Goal: Navigation & Orientation: Go to known website

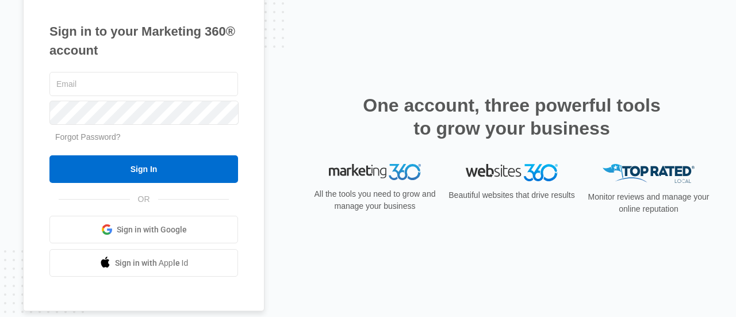
type input "[EMAIL_ADDRESS][DOMAIN_NAME]"
click at [141, 229] on span "Sign in with Google" at bounding box center [152, 230] width 70 height 12
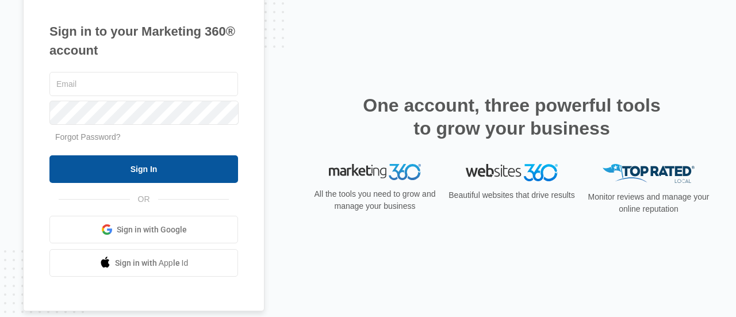
type input "[EMAIL_ADDRESS][DOMAIN_NAME]"
click at [137, 167] on input "Sign In" at bounding box center [143, 169] width 189 height 28
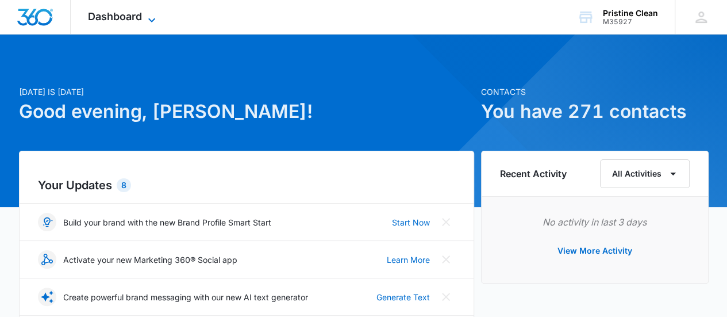
click at [155, 16] on icon at bounding box center [152, 20] width 14 height 14
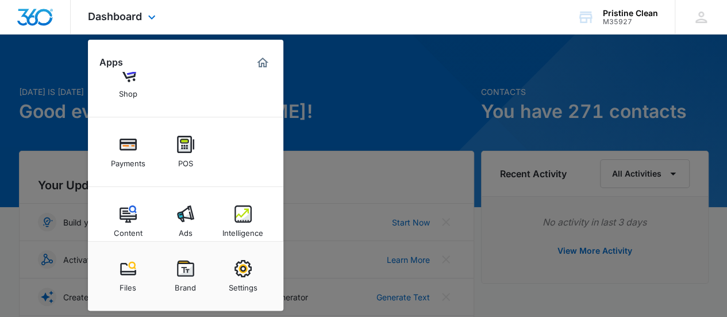
scroll to position [118, 0]
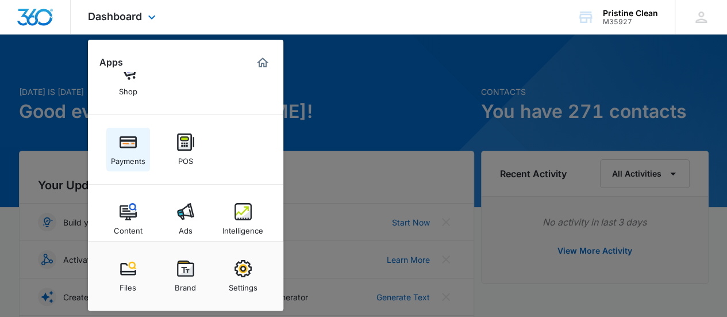
click at [126, 133] on img at bounding box center [128, 141] width 17 height 17
